Goal: Transaction & Acquisition: Register for event/course

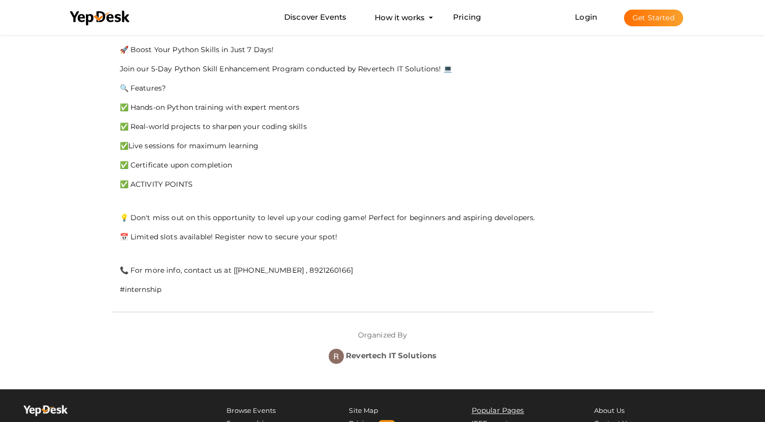
scroll to position [236, 0]
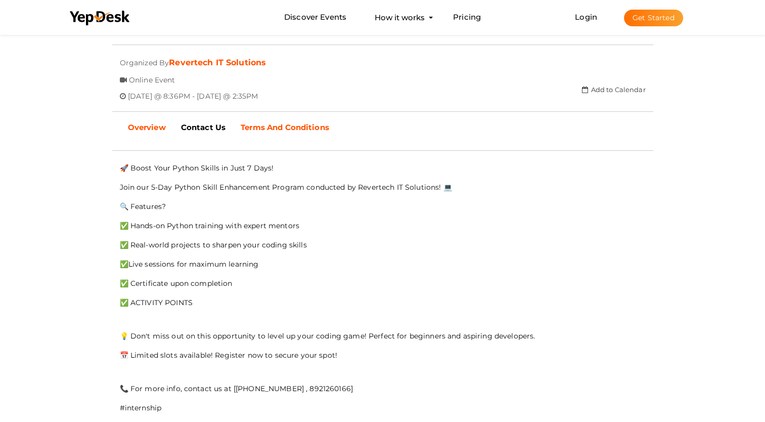
click at [314, 116] on link "Terms And Conditions" at bounding box center [285, 127] width 104 height 25
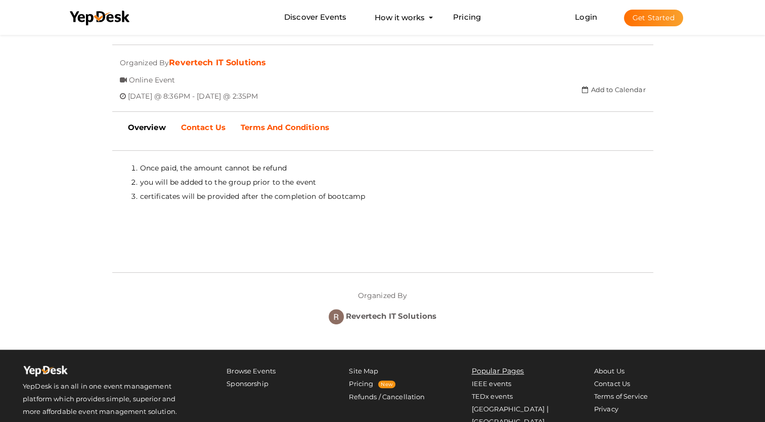
click at [225, 133] on link "Contact Us" at bounding box center [203, 127] width 60 height 25
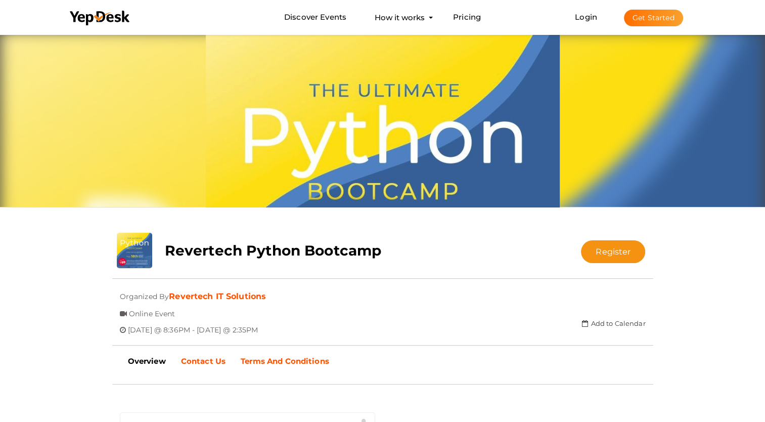
scroll to position [0, 0]
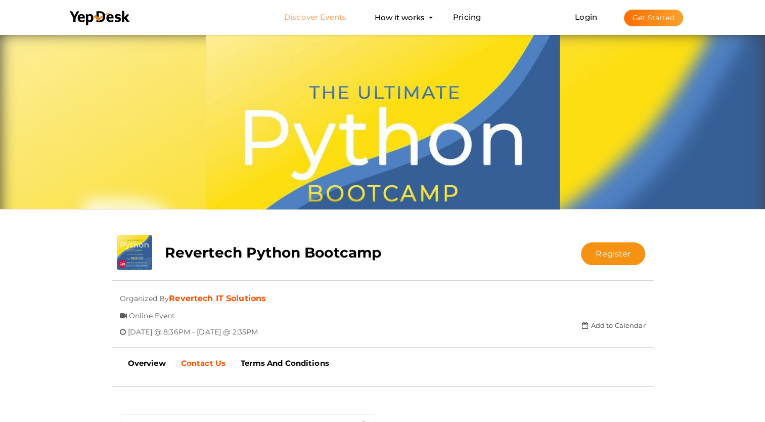
click at [319, 22] on link "Discover Events" at bounding box center [315, 17] width 62 height 19
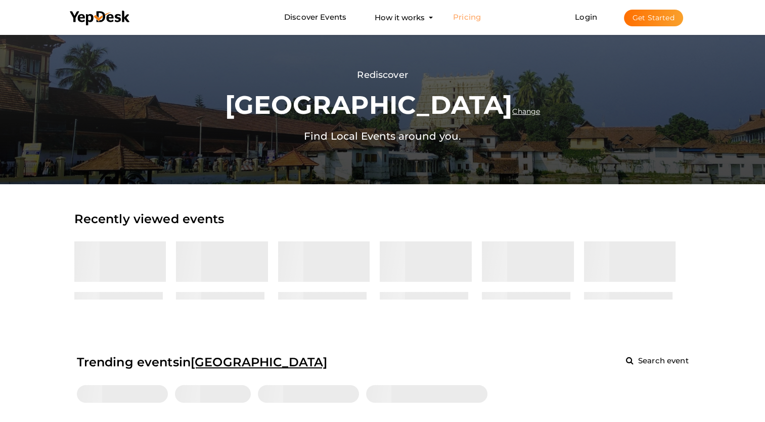
click at [462, 17] on link "Pricing" at bounding box center [467, 17] width 28 height 19
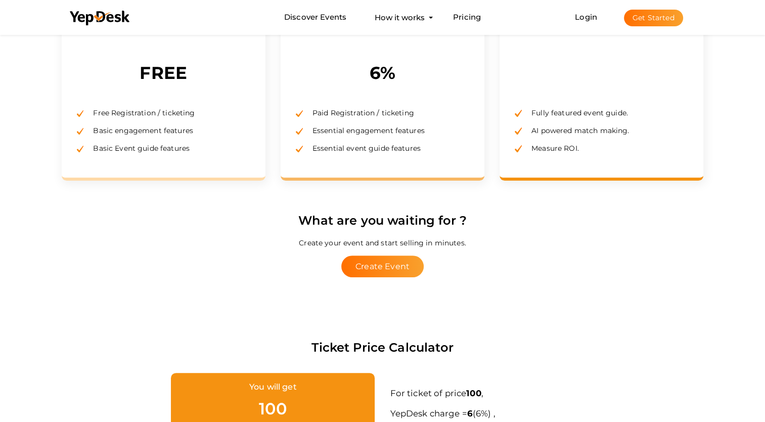
scroll to position [118, 0]
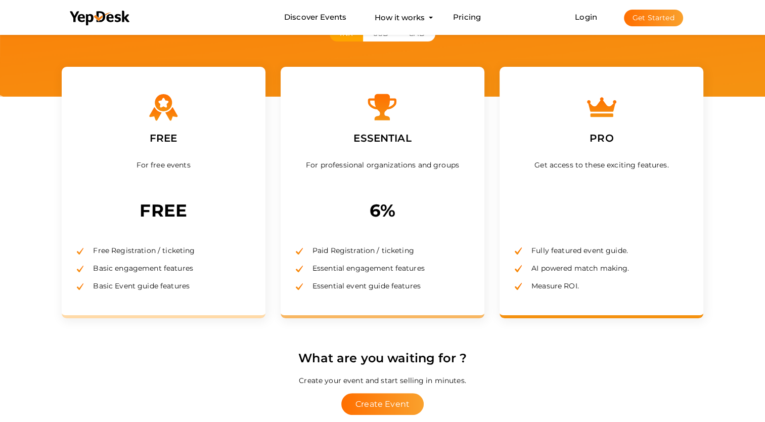
click at [148, 239] on div "Free Registration / ticketing Basic engagement features Basic Event guide featu…" at bounding box center [163, 262] width 173 height 66
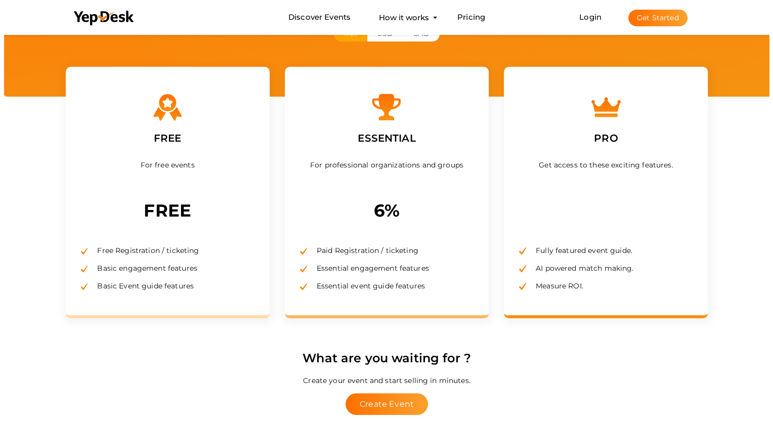
scroll to position [0, 0]
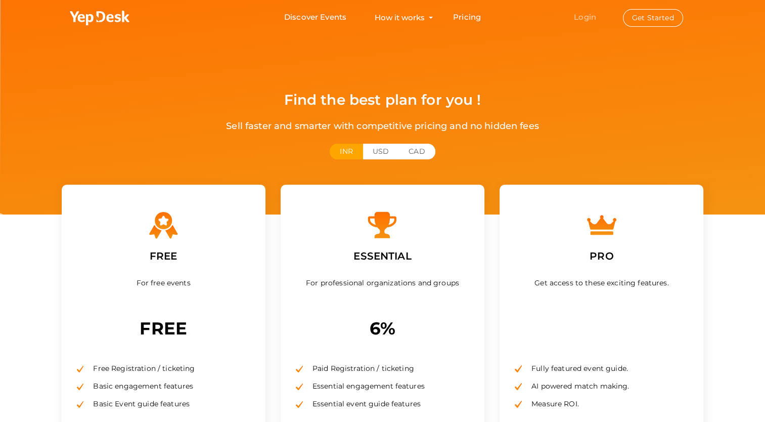
click at [582, 17] on link "Login" at bounding box center [585, 17] width 22 height 10
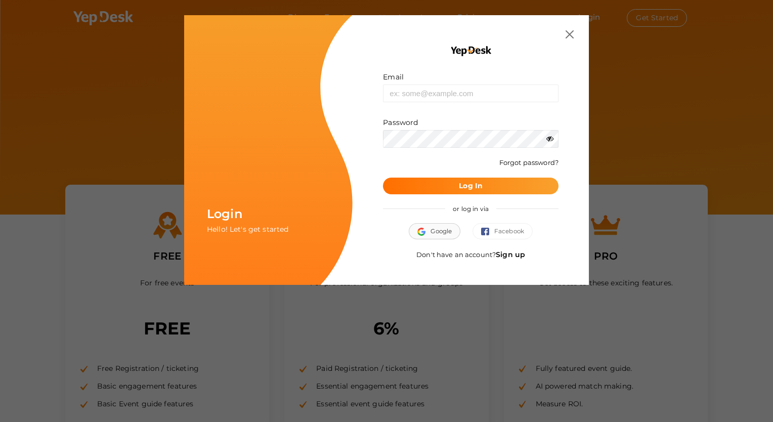
click at [431, 226] on span "Google" at bounding box center [434, 231] width 34 height 10
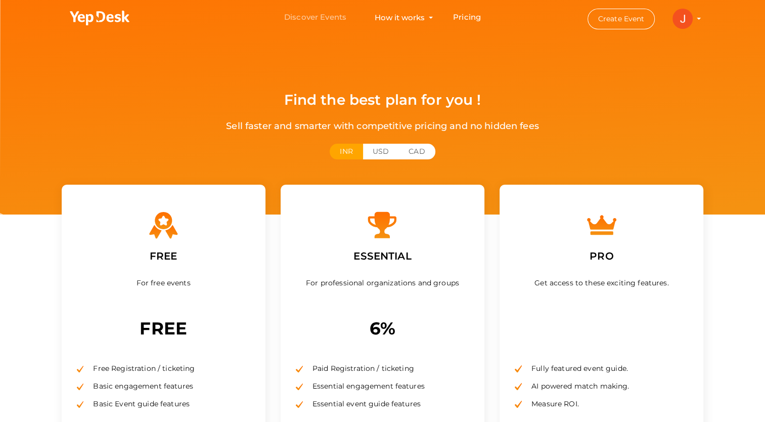
click at [322, 17] on link "Discover Events" at bounding box center [315, 17] width 62 height 19
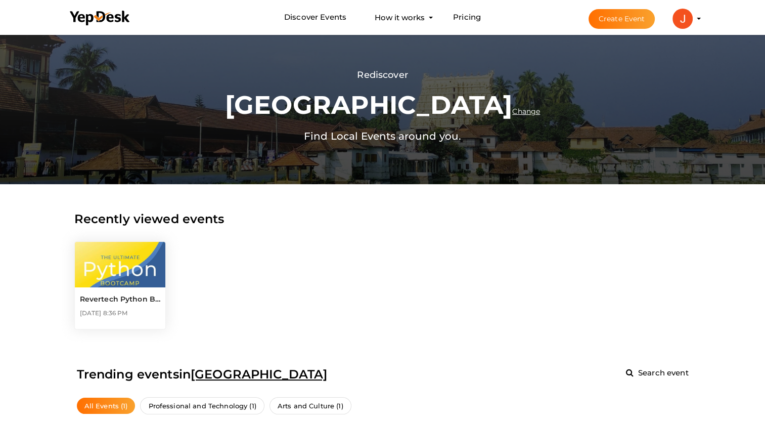
click at [106, 264] on img at bounding box center [120, 265] width 91 height 46
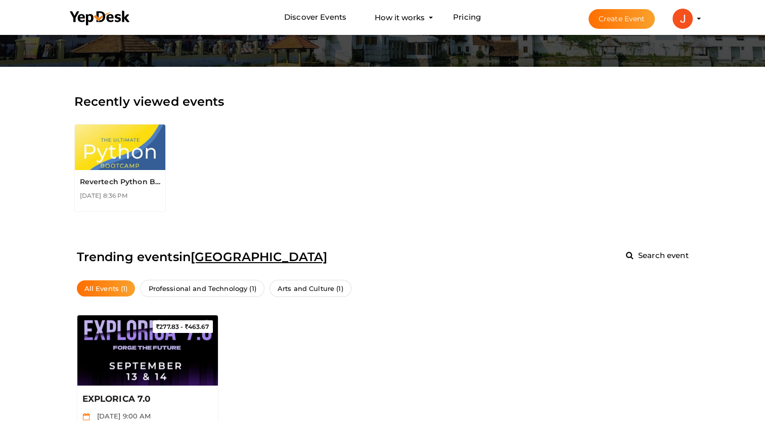
scroll to position [118, 0]
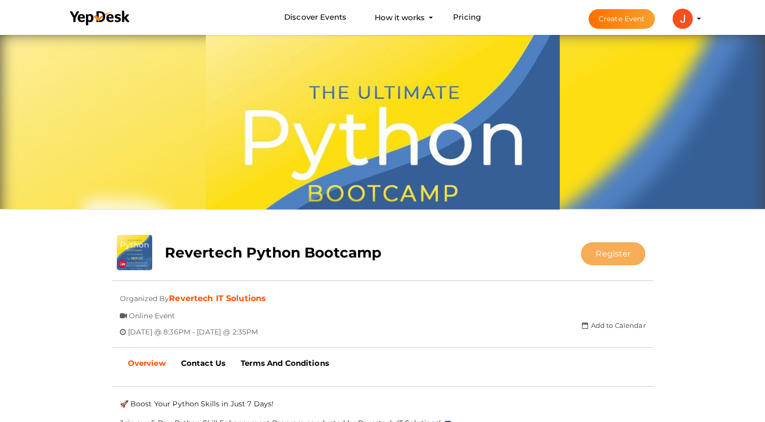
click at [607, 249] on button "Register" at bounding box center [613, 253] width 64 height 23
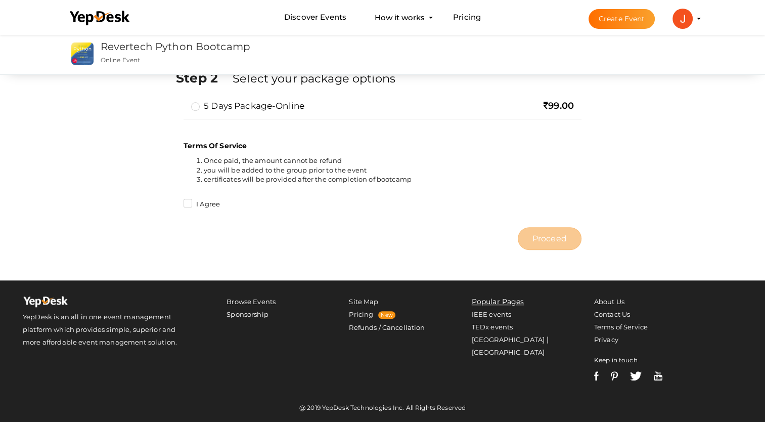
scroll to position [362, 0]
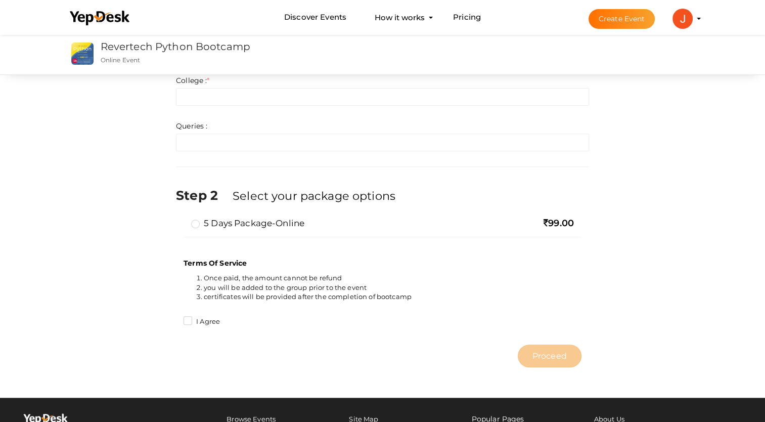
click at [206, 221] on label "5 days package-online" at bounding box center [247, 223] width 113 height 12
click at [181, 219] on input "5 days package-online" at bounding box center [181, 219] width 0 height 0
click at [205, 223] on label "5 days package-online" at bounding box center [247, 223] width 113 height 12
click at [181, 219] on input "5 days package-online" at bounding box center [181, 219] width 0 height 0
click at [197, 228] on label "5 days package-online" at bounding box center [247, 223] width 113 height 12
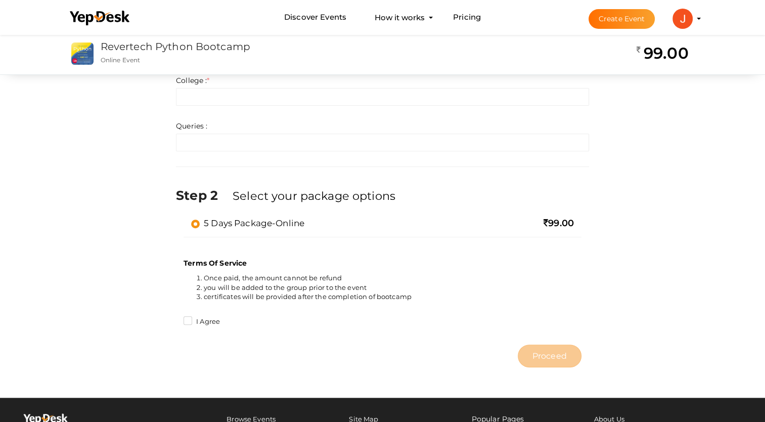
click at [181, 219] on input "5 days package-online" at bounding box center [181, 219] width 0 height 0
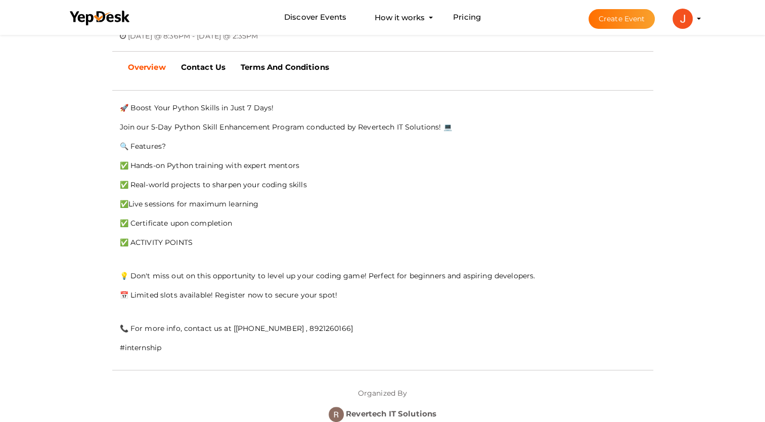
scroll to position [354, 0]
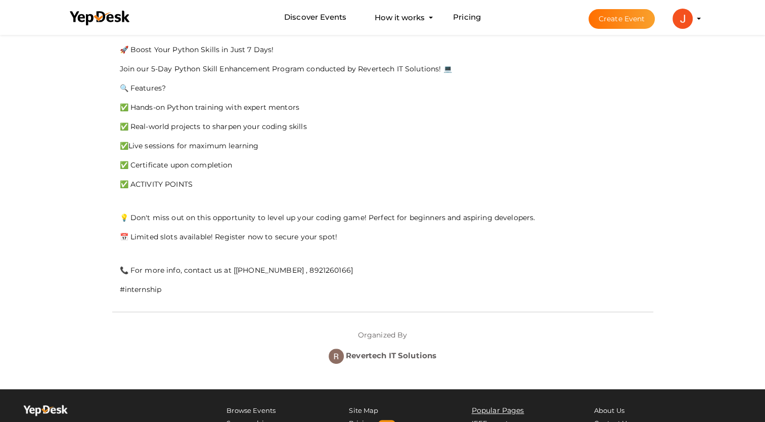
click at [130, 233] on p "📅 Limited slots available! Register now to secure your spot!" at bounding box center [383, 237] width 526 height 14
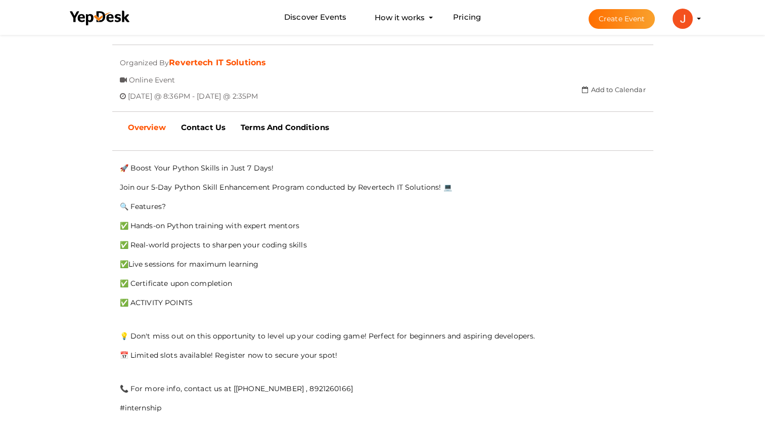
scroll to position [118, 0]
